Goal: Transaction & Acquisition: Purchase product/service

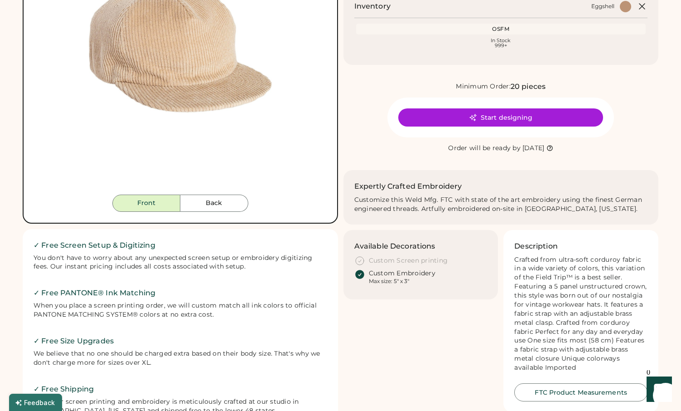
scroll to position [174, 0]
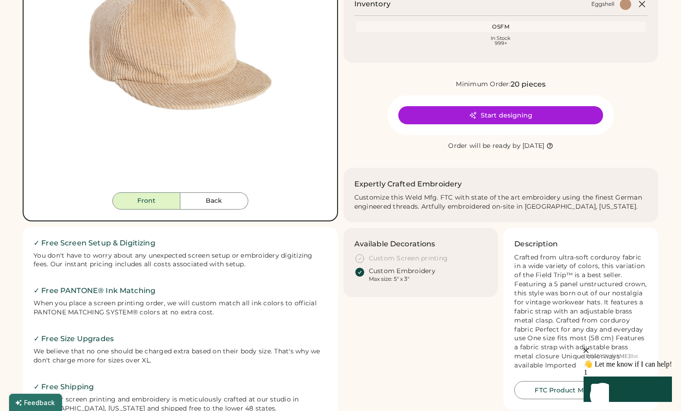
click at [541, 274] on div "Crafted from ultra-soft corduroy fabric in a wide variety of colors, this varia…" at bounding box center [581, 311] width 133 height 117
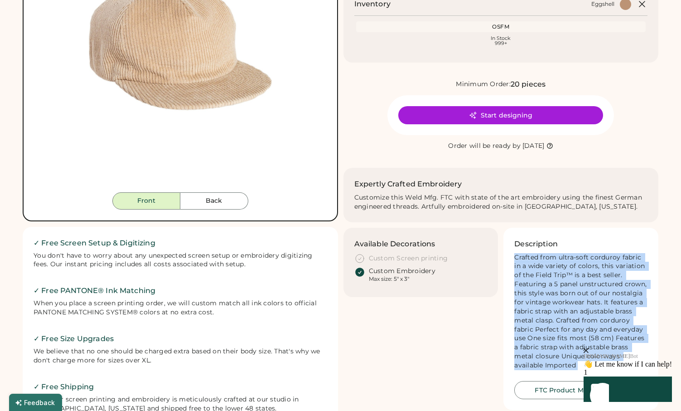
click at [541, 274] on div "Crafted from ultra-soft corduroy fabric in a wide variety of colors, this varia…" at bounding box center [581, 311] width 133 height 117
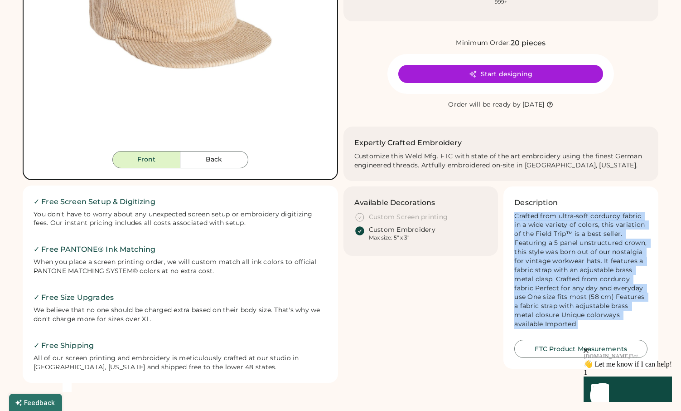
scroll to position [221, 0]
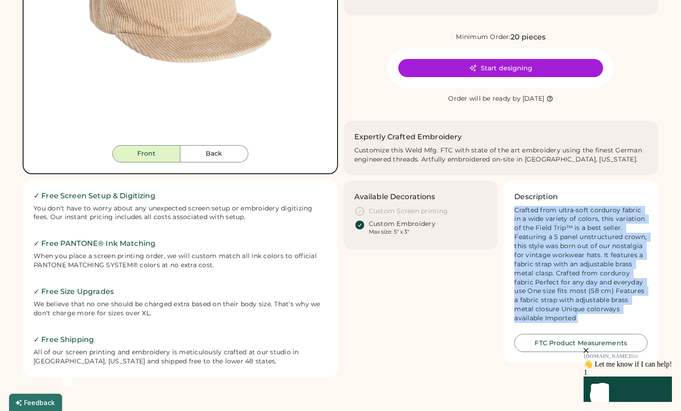
click at [542, 259] on div "Crafted from ultra-soft corduroy fabric in a wide variety of colors, this varia…" at bounding box center [581, 264] width 133 height 117
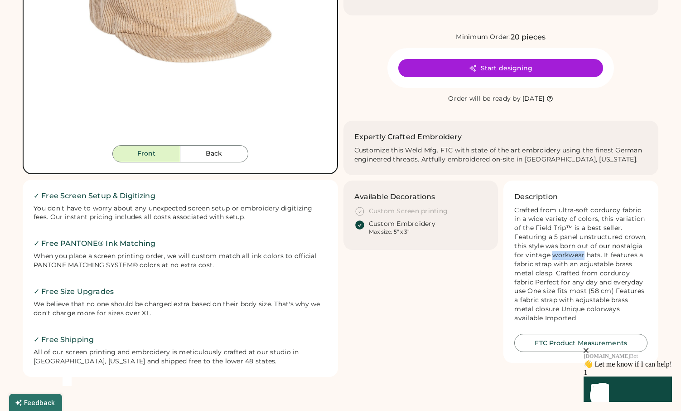
click at [542, 259] on div "Crafted from ultra-soft corduroy fabric in a wide variety of colors, this varia…" at bounding box center [581, 264] width 133 height 117
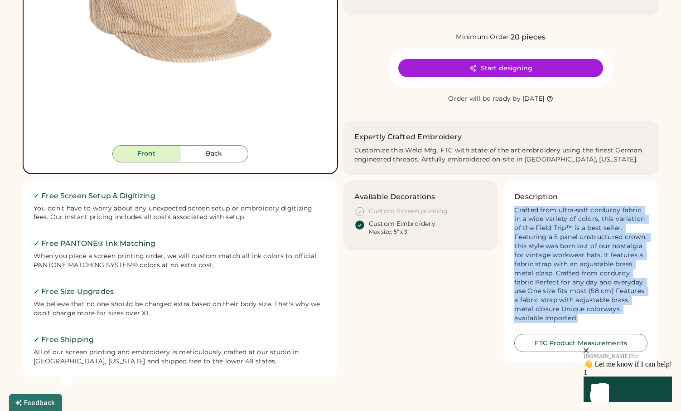
click at [542, 259] on div "Crafted from ultra-soft corduroy fabric in a wide variety of colors, this varia…" at bounding box center [581, 264] width 133 height 117
click at [538, 265] on div "Crafted from ultra-soft corduroy fabric in a wide variety of colors, this varia…" at bounding box center [581, 264] width 133 height 117
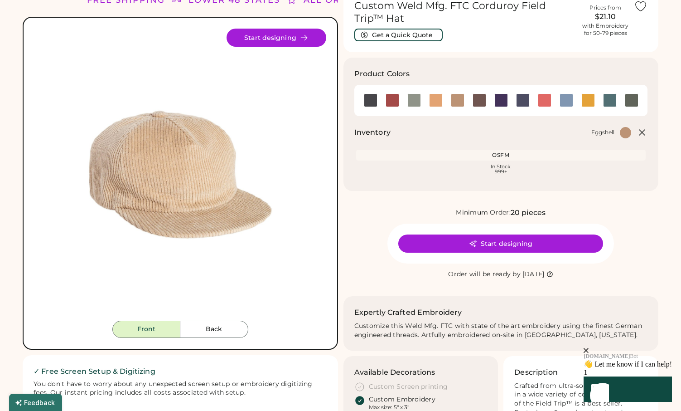
scroll to position [0, 0]
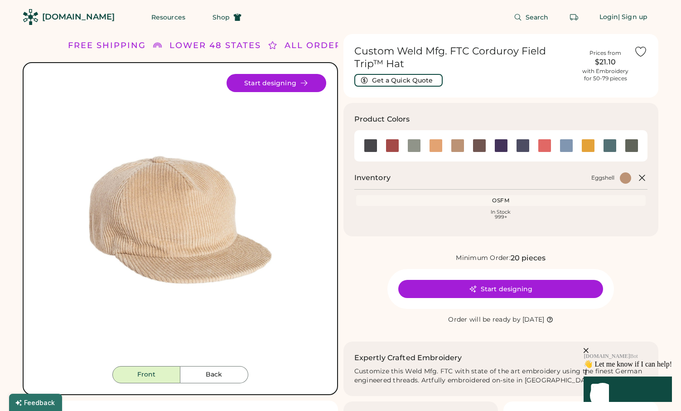
click at [72, 16] on div "[DOMAIN_NAME]" at bounding box center [78, 16] width 73 height 11
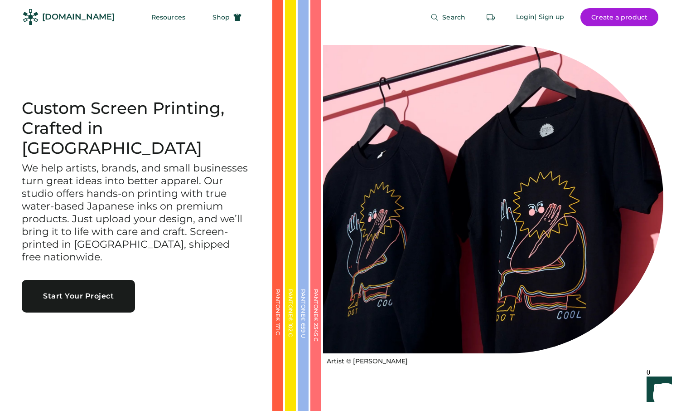
click at [124, 181] on h3 "We help artists, brands, and small businesses turn great ideas into better appa…" at bounding box center [136, 213] width 229 height 102
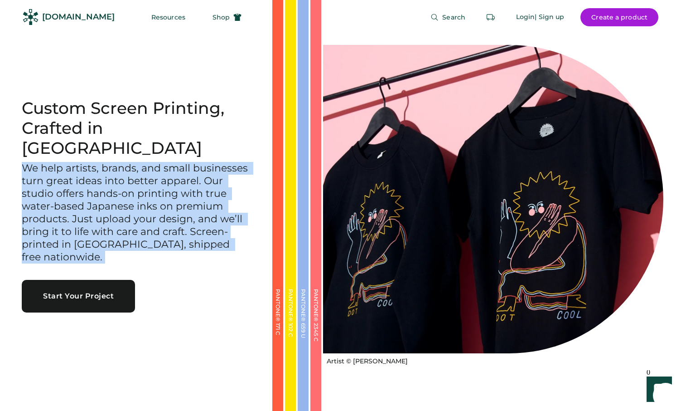
click at [124, 181] on h3 "We help artists, brands, and small businesses turn great ideas into better appa…" at bounding box center [136, 213] width 229 height 102
click at [202, 11] on button "Shop" at bounding box center [227, 17] width 51 height 18
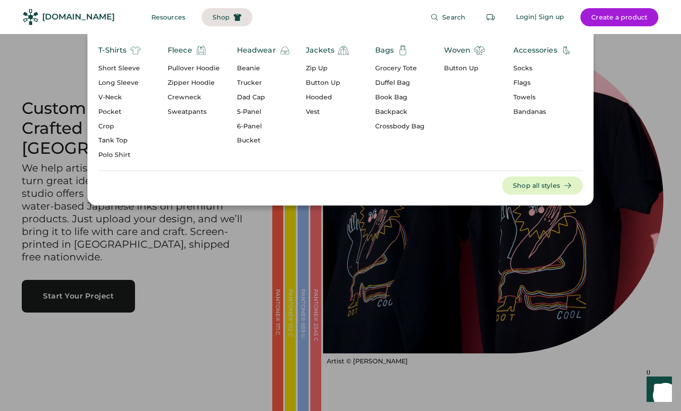
click at [246, 66] on div "Beanie" at bounding box center [263, 68] width 53 height 9
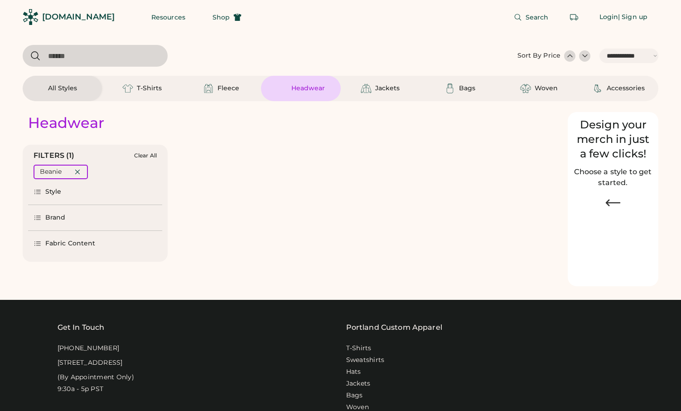
select select "*****"
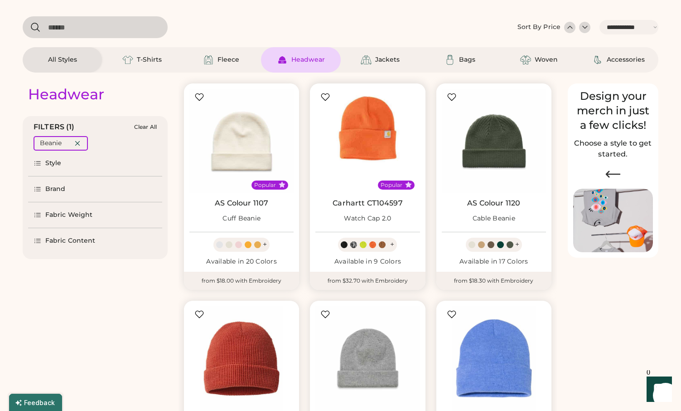
select select "*****"
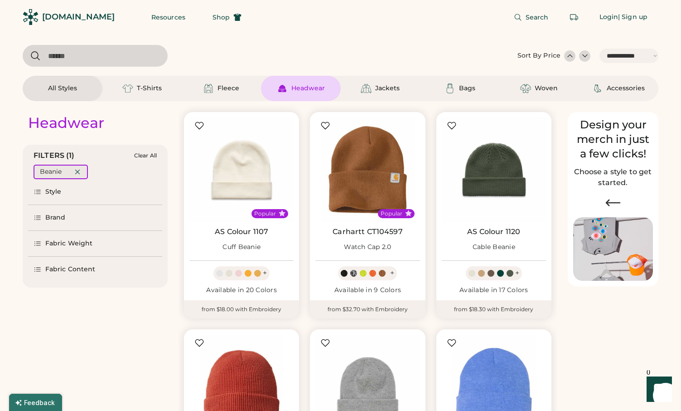
click at [80, 170] on icon at bounding box center [77, 172] width 8 height 8
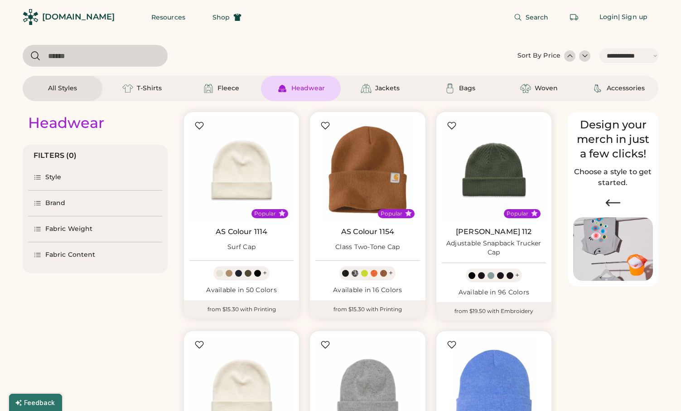
click at [51, 176] on div "Style" at bounding box center [53, 177] width 16 height 9
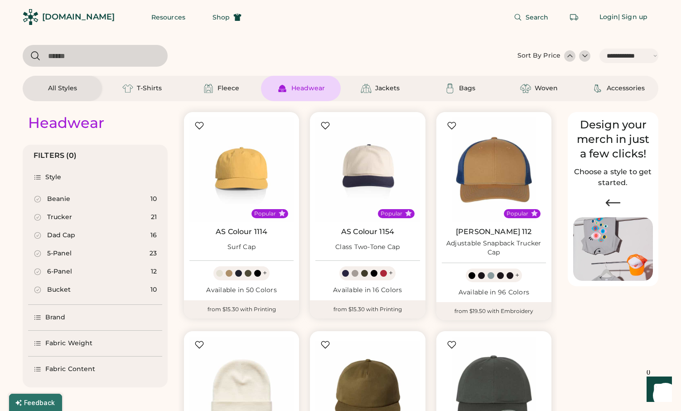
click at [56, 238] on div "Dad Cap" at bounding box center [61, 235] width 28 height 9
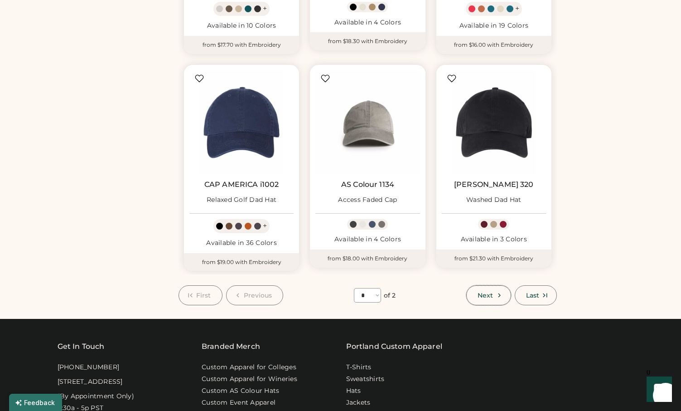
click at [494, 298] on button "Next" at bounding box center [489, 295] width 44 height 20
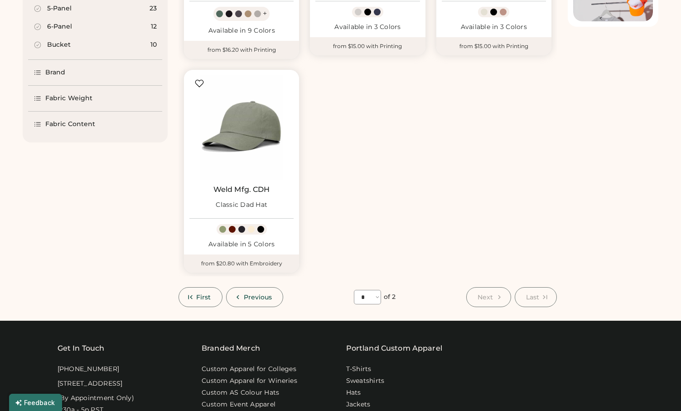
scroll to position [39, 0]
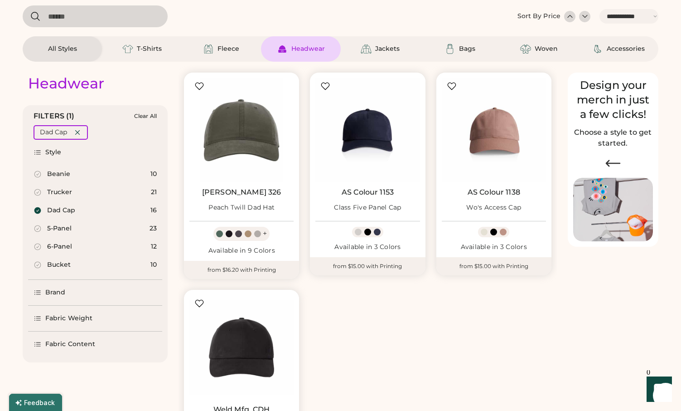
click at [40, 228] on icon at bounding box center [37, 228] width 6 height 6
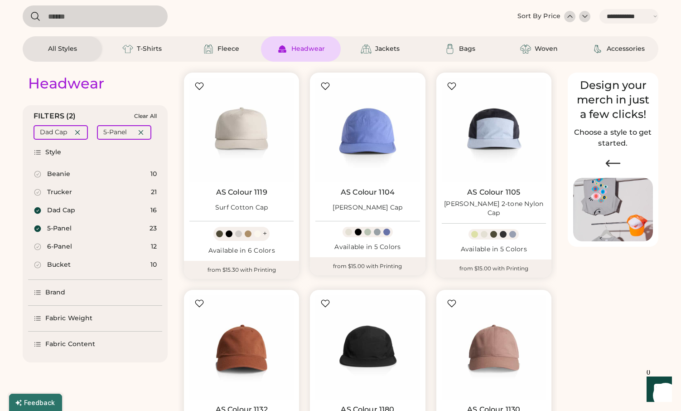
click at [37, 216] on div "Dad Cap 16" at bounding box center [95, 210] width 134 height 18
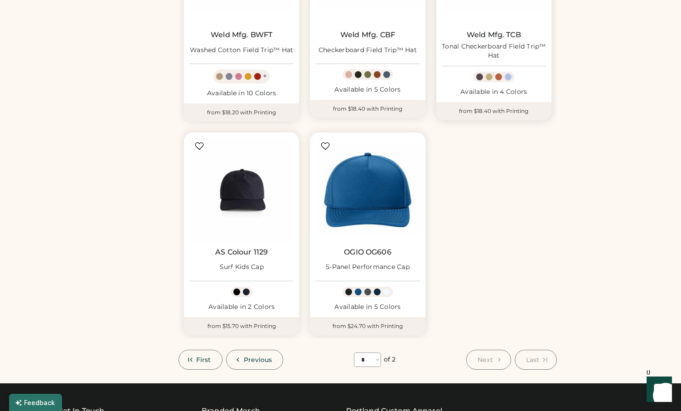
scroll to position [652, 0]
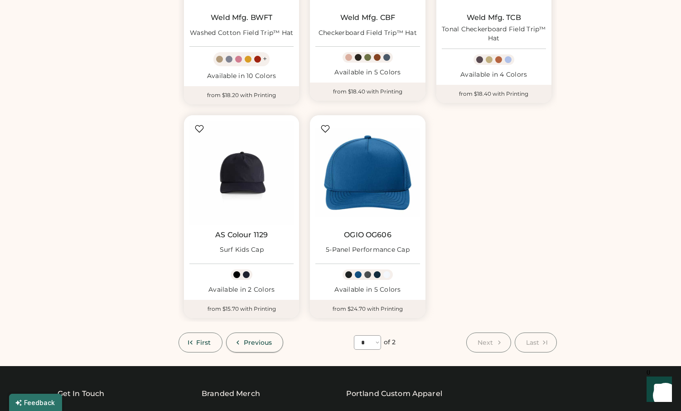
click at [249, 340] on span "Previous" at bounding box center [258, 342] width 29 height 6
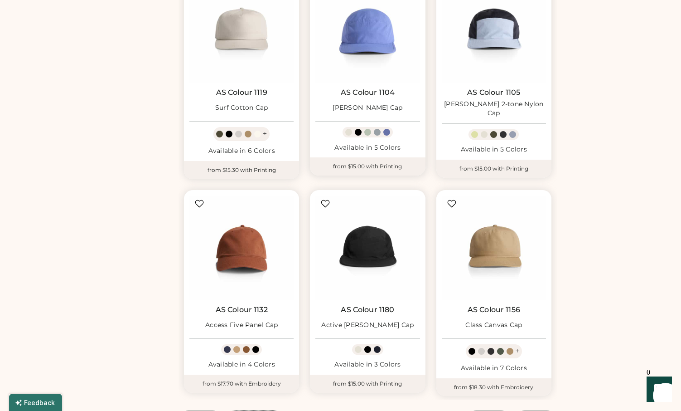
scroll to position [632, 0]
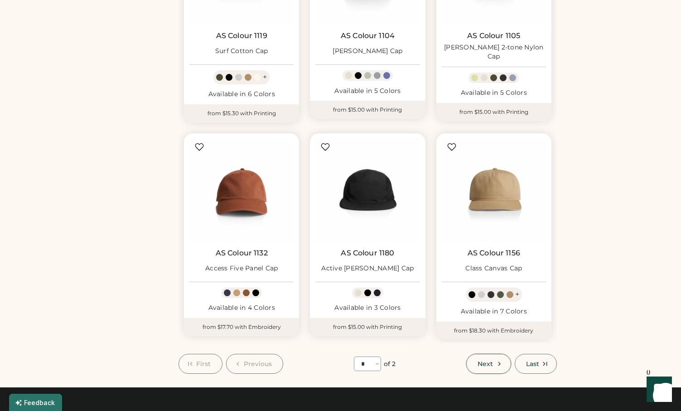
click at [472, 360] on button "Next" at bounding box center [489, 364] width 44 height 20
select select "*"
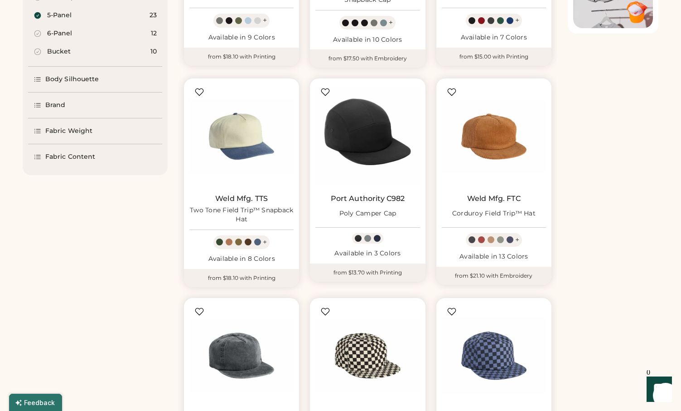
scroll to position [219, 0]
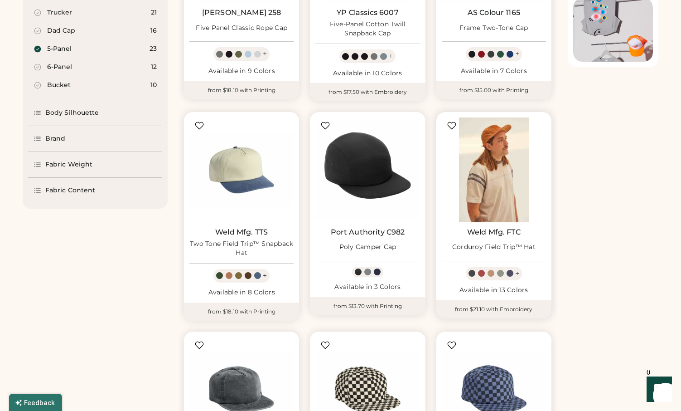
click at [492, 167] on img at bounding box center [494, 169] width 104 height 104
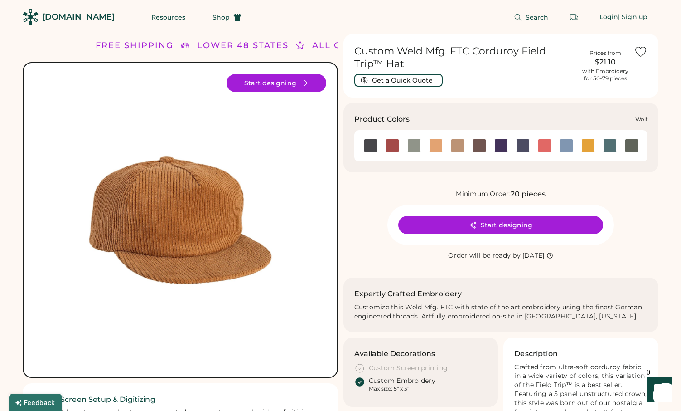
click at [630, 146] on div at bounding box center [632, 146] width 14 height 14
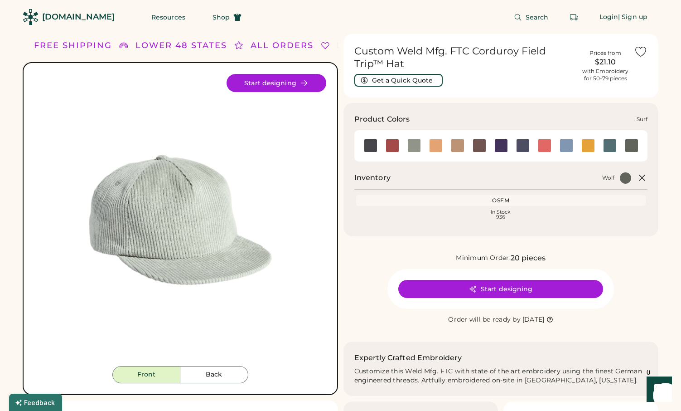
click at [604, 141] on div at bounding box center [610, 146] width 14 height 14
click at [603, 141] on div at bounding box center [610, 146] width 22 height 14
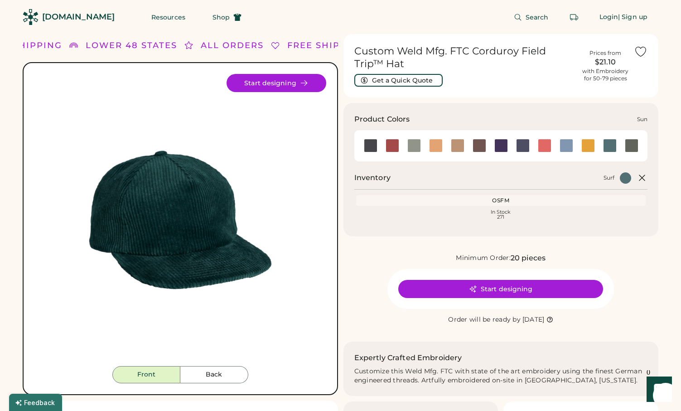
click at [582, 144] on div at bounding box center [589, 146] width 14 height 14
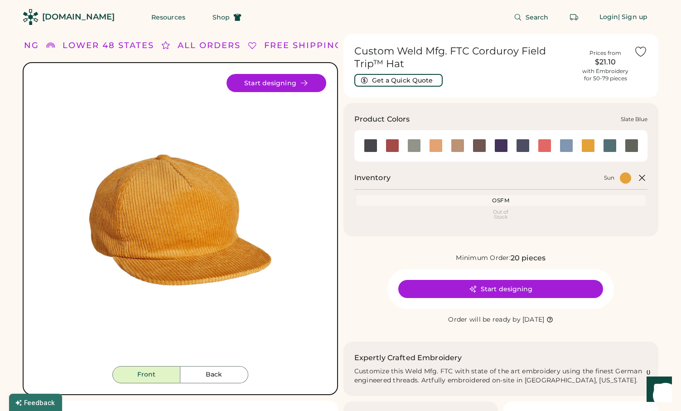
click at [569, 145] on div at bounding box center [567, 146] width 14 height 14
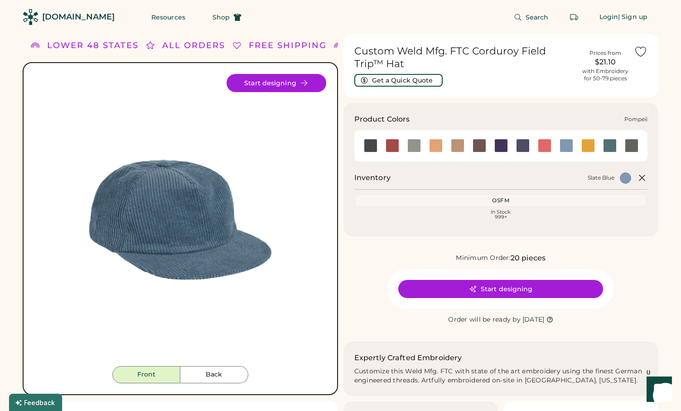
click at [549, 145] on div at bounding box center [545, 146] width 14 height 14
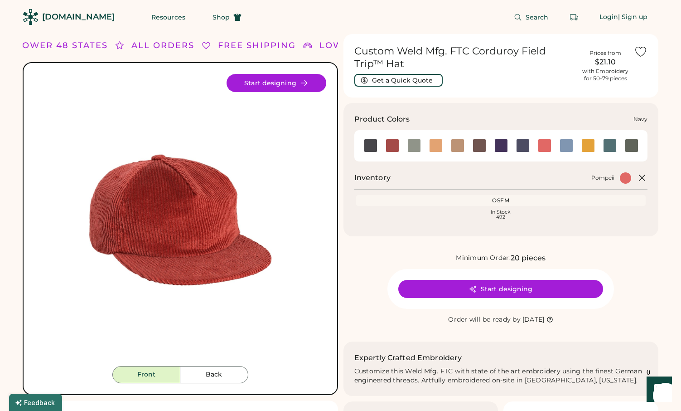
click at [522, 146] on div at bounding box center [523, 146] width 14 height 14
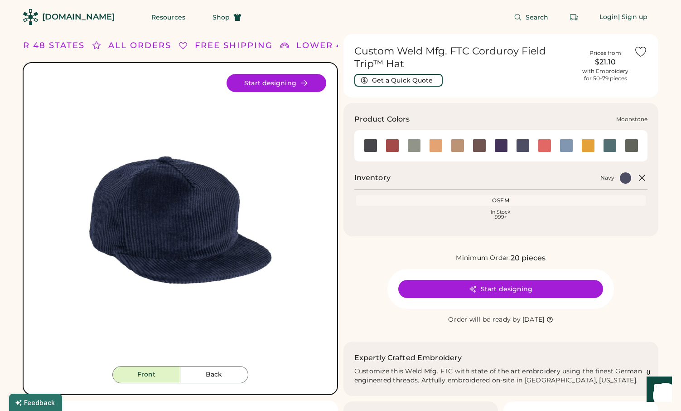
click at [504, 145] on div at bounding box center [502, 146] width 14 height 14
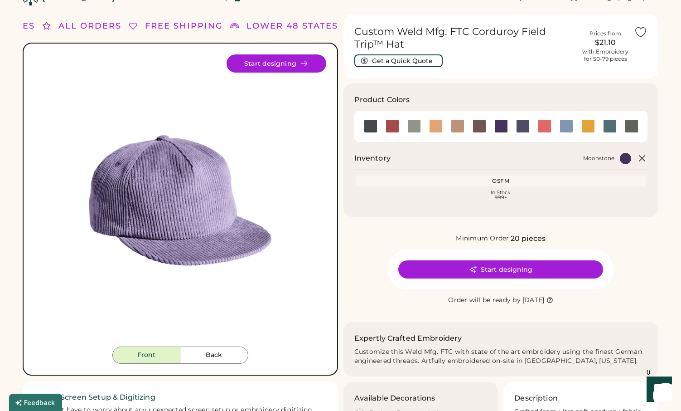
scroll to position [20, 0]
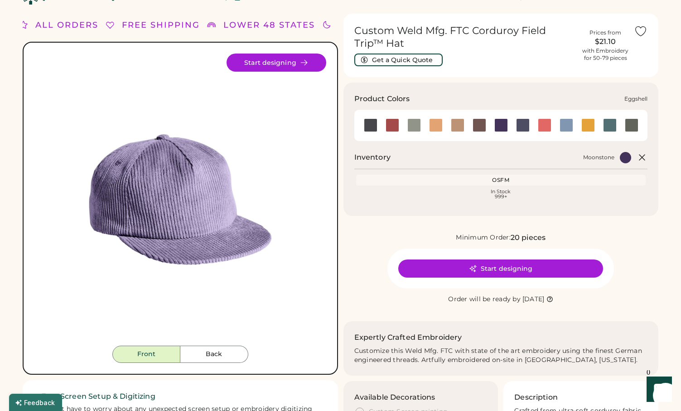
click at [456, 126] on div at bounding box center [458, 125] width 14 height 14
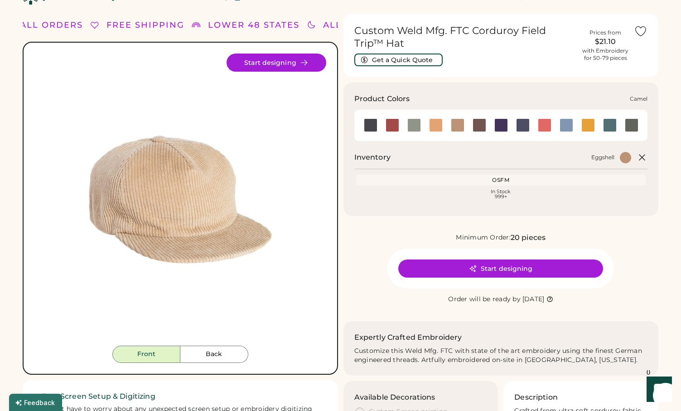
click at [436, 124] on div at bounding box center [436, 125] width 14 height 14
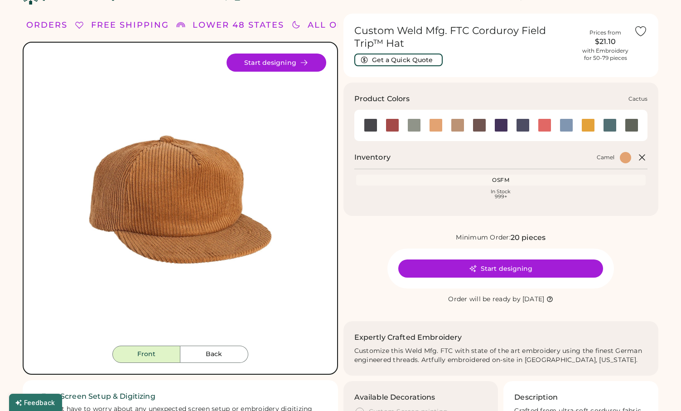
click at [413, 127] on div at bounding box center [415, 125] width 14 height 14
click at [393, 123] on div at bounding box center [393, 125] width 14 height 14
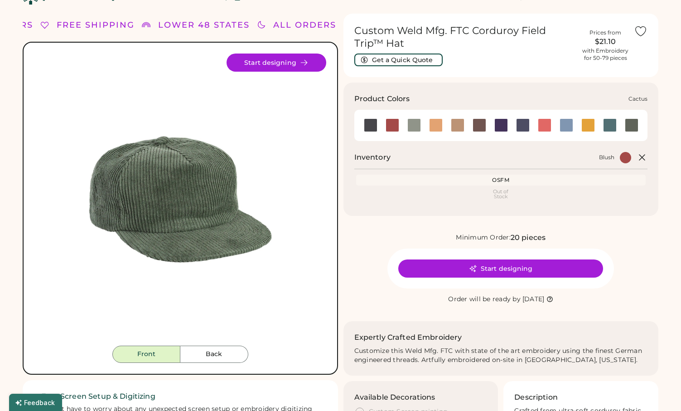
click at [413, 126] on div at bounding box center [415, 125] width 14 height 14
click at [631, 125] on div at bounding box center [632, 125] width 14 height 14
